Goal: Task Accomplishment & Management: Manage account settings

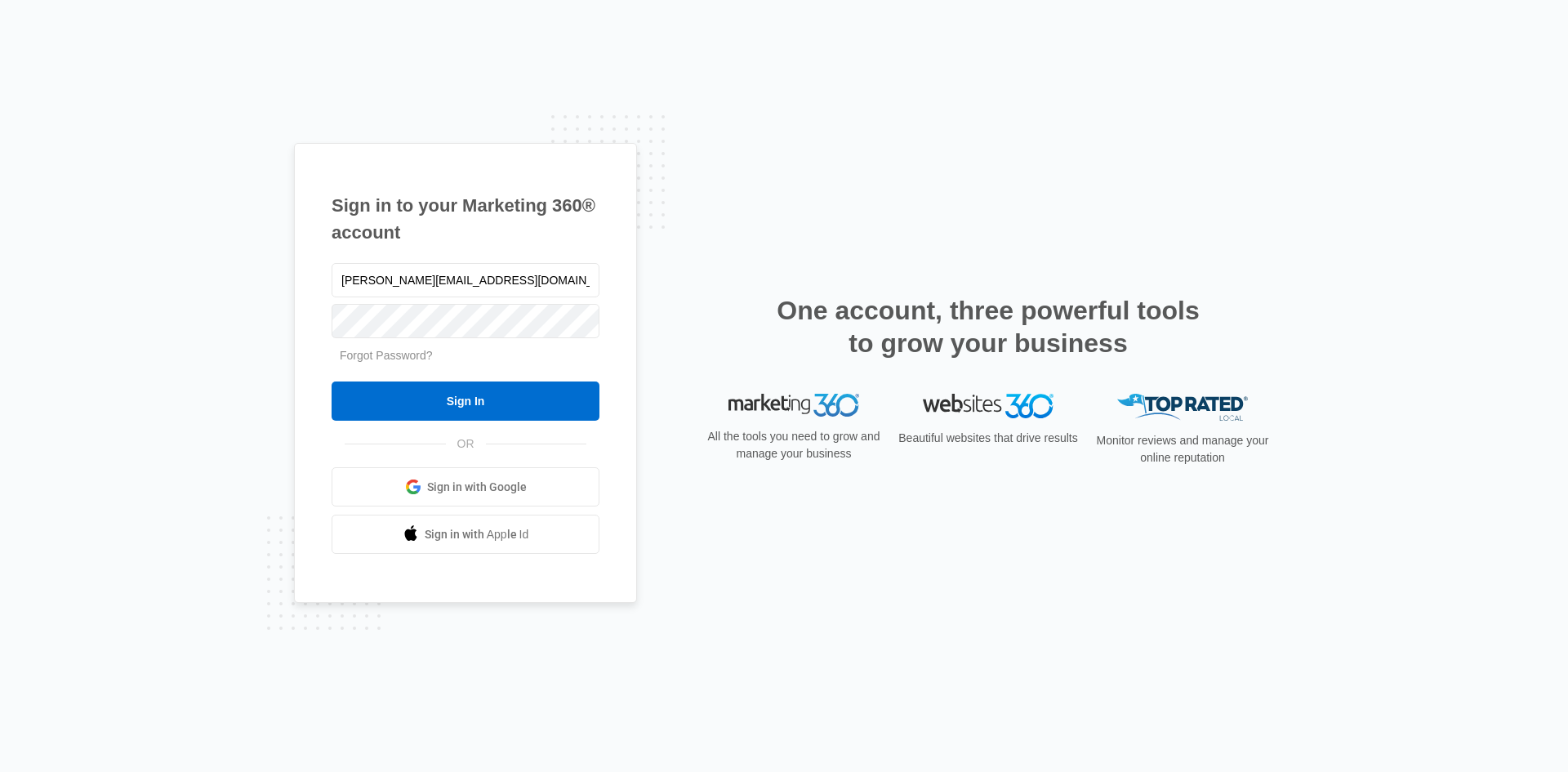
type input "[PERSON_NAME][EMAIL_ADDRESS][DOMAIN_NAME]"
click at [331, 381] on input "Sign In" at bounding box center [465, 400] width 268 height 39
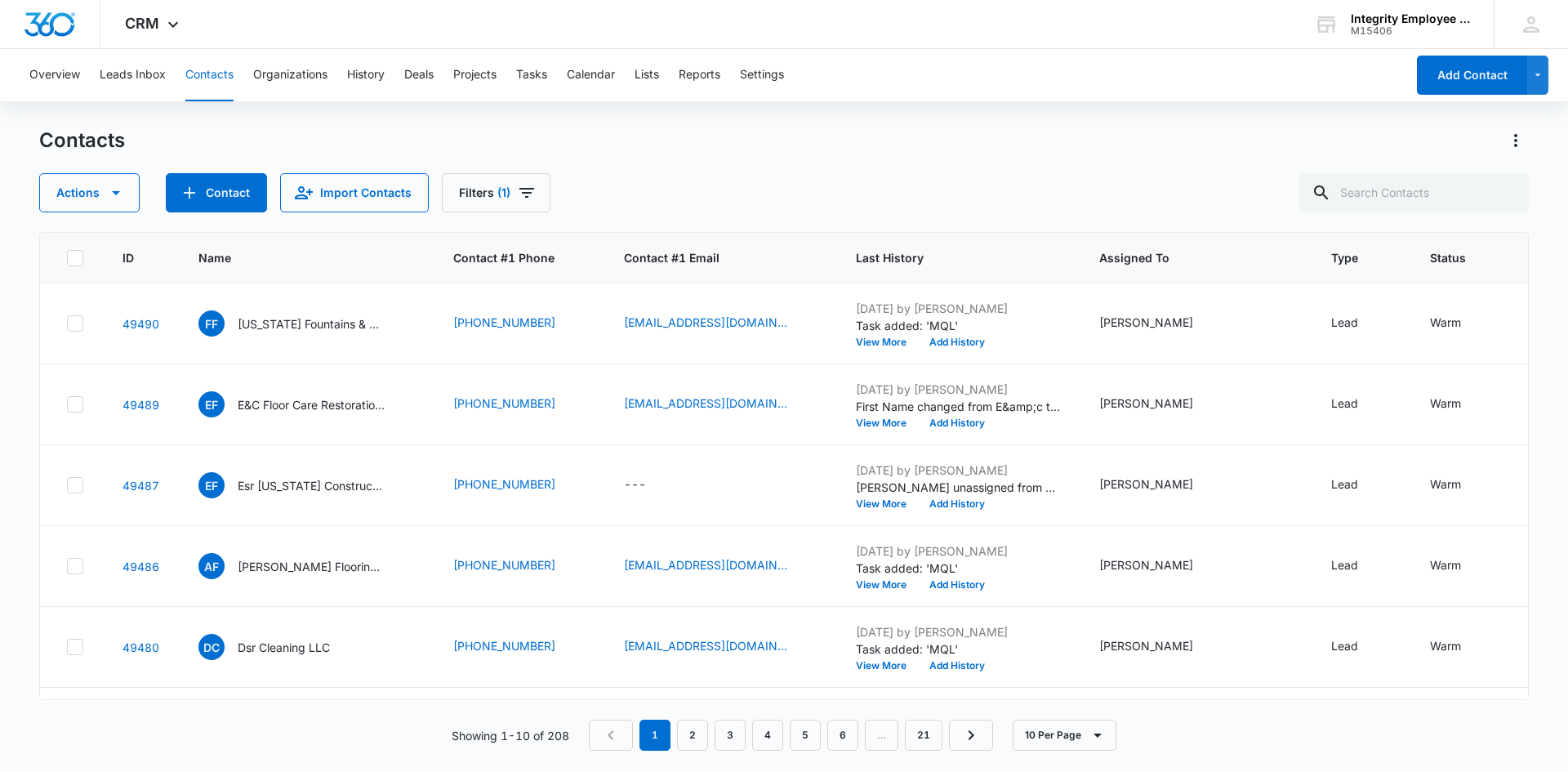
click at [875, 146] on div "Contacts" at bounding box center [784, 140] width 1490 height 26
